Goal: Transaction & Acquisition: Purchase product/service

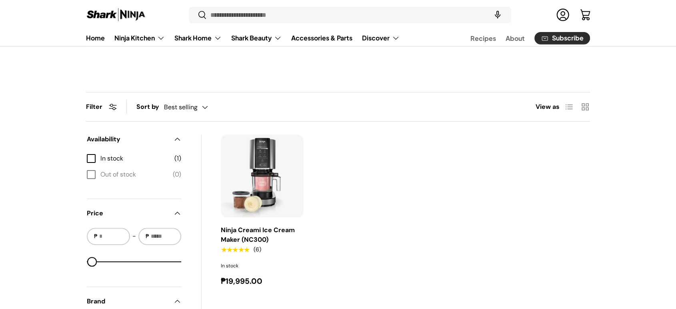
scroll to position [227, 0]
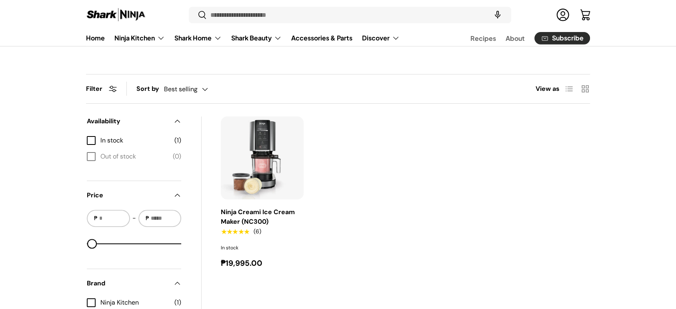
click at [0, 0] on img "Ninja Creami Ice Cream Maker (NC300)" at bounding box center [0, 0] width 0 height 0
